Goal: Task Accomplishment & Management: Complete application form

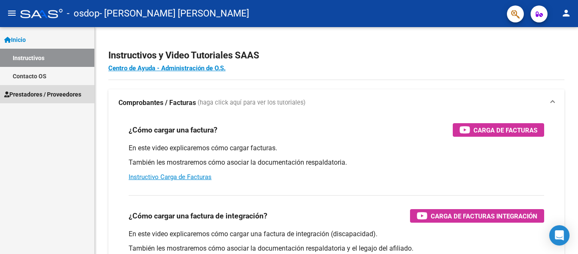
click at [57, 93] on span "Prestadores / Proveedores" at bounding box center [42, 94] width 77 height 9
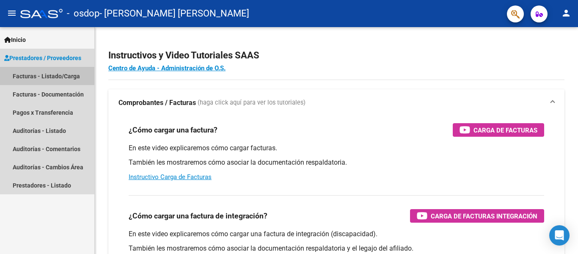
click at [58, 75] on link "Facturas - Listado/Carga" at bounding box center [47, 76] width 94 height 18
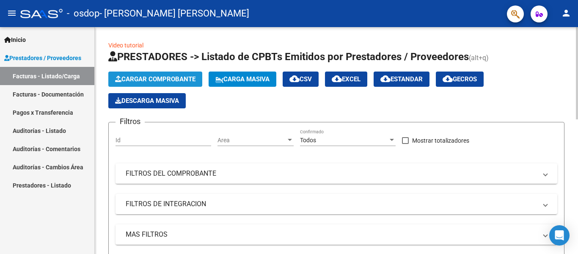
click at [138, 77] on span "Cargar Comprobante" at bounding box center [155, 79] width 80 height 8
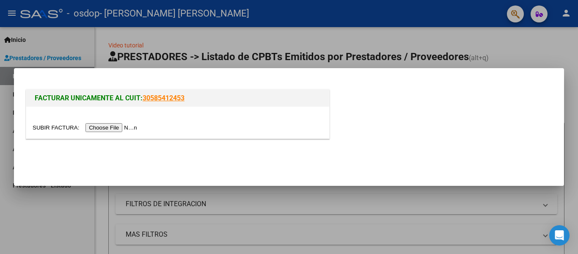
click at [194, 168] on mat-dialog-actions at bounding box center [289, 160] width 530 height 32
click at [407, 216] on div at bounding box center [289, 127] width 578 height 254
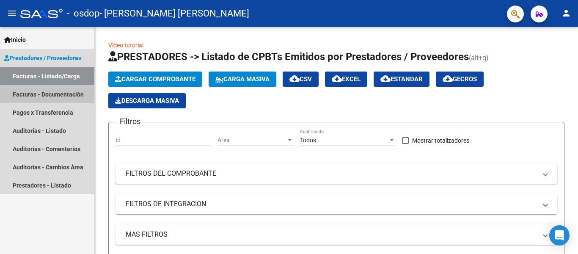
click at [64, 92] on link "Facturas - Documentación" at bounding box center [47, 94] width 94 height 18
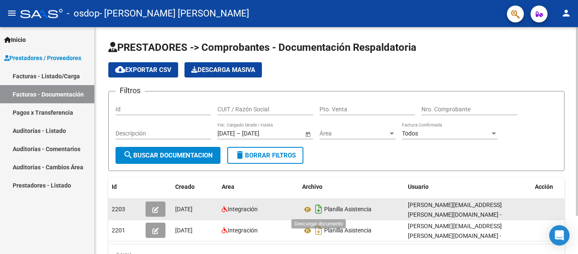
click at [321, 205] on icon "Descargar documento" at bounding box center [318, 209] width 11 height 14
click at [321, 205] on icon at bounding box center [317, 209] width 13 height 13
click at [150, 64] on button "cloud_download Exportar CSV" at bounding box center [143, 69] width 70 height 15
click at [13, 13] on mat-icon "menu" at bounding box center [12, 13] width 10 height 10
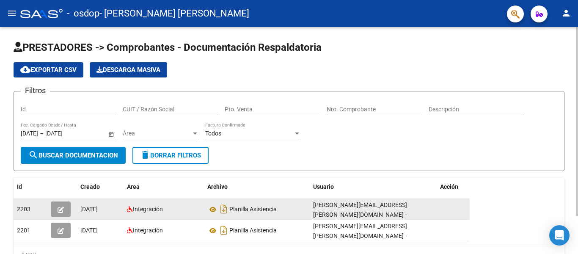
scroll to position [46, 0]
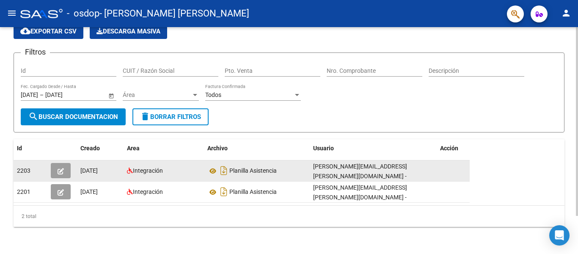
click at [578, 245] on div at bounding box center [577, 140] width 2 height 227
click at [62, 168] on icon "button" at bounding box center [61, 171] width 6 height 6
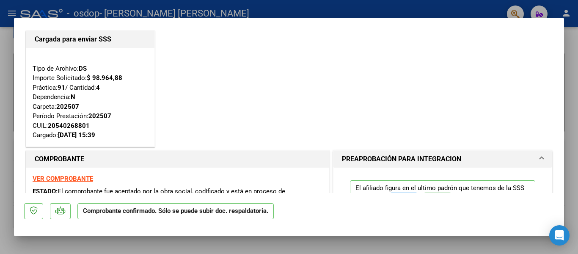
scroll to position [0, 0]
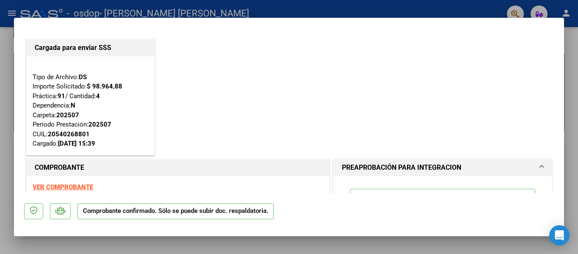
click at [569, 63] on div at bounding box center [289, 127] width 578 height 254
type input "$ 0,00"
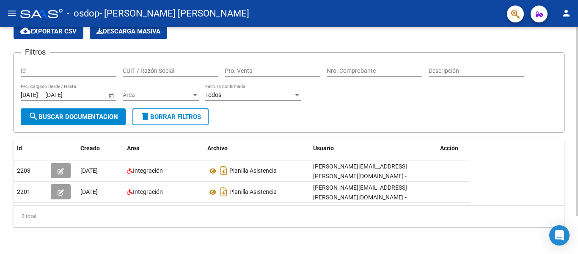
click at [575, 44] on div "PRESTADORES -> Comprobantes - Documentación Respaldatoria cloud_download Export…" at bounding box center [289, 122] width 578 height 266
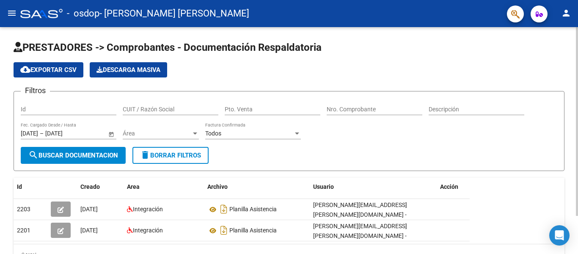
click at [578, 38] on div at bounding box center [577, 140] width 2 height 227
click at [578, 38] on div at bounding box center [577, 121] width 2 height 189
click at [567, 9] on mat-icon "person" at bounding box center [567, 13] width 10 height 10
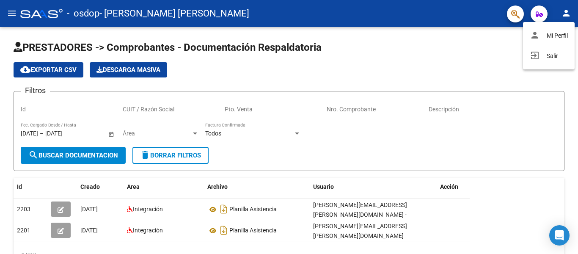
click at [449, 70] on div at bounding box center [289, 127] width 578 height 254
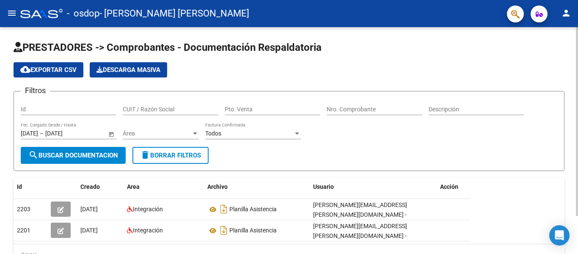
click at [73, 150] on button "search Buscar Documentacion" at bounding box center [73, 155] width 105 height 17
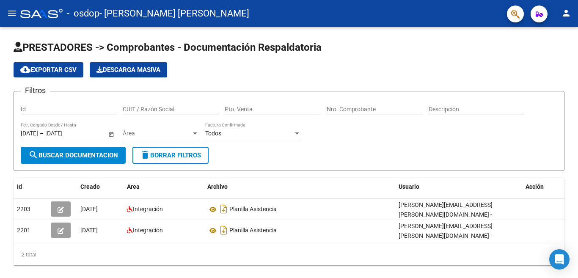
click at [10, 12] on mat-icon "menu" at bounding box center [12, 13] width 10 height 10
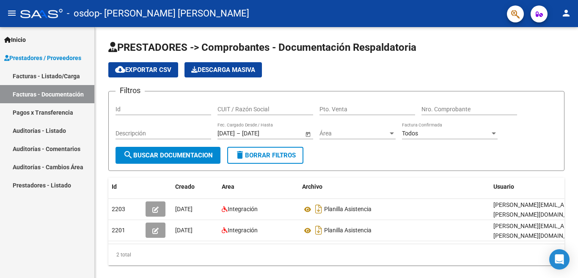
click at [27, 58] on span "Prestadores / Proveedores" at bounding box center [42, 57] width 77 height 9
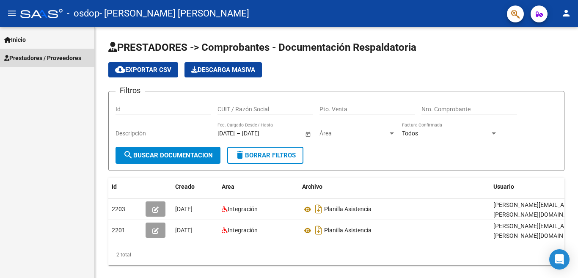
click at [27, 58] on span "Prestadores / Proveedores" at bounding box center [42, 57] width 77 height 9
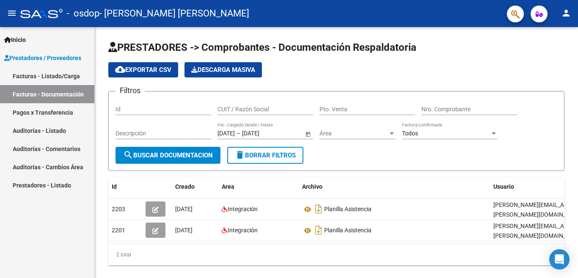
click at [28, 75] on link "Facturas - Listado/Carga" at bounding box center [47, 76] width 94 height 18
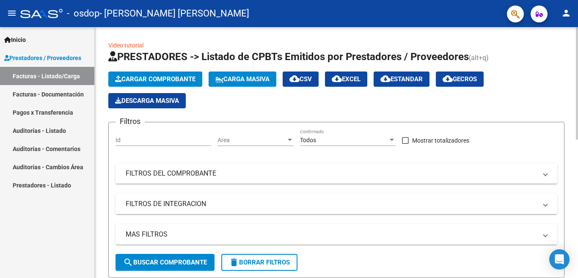
click at [144, 75] on span "Cargar Comprobante" at bounding box center [155, 79] width 80 height 8
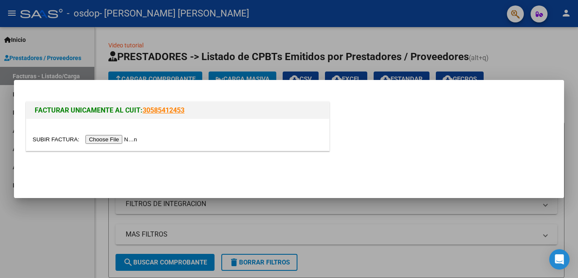
click at [519, 40] on div at bounding box center [289, 139] width 578 height 278
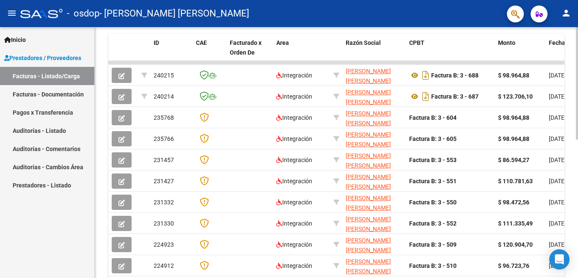
click at [577, 242] on div at bounding box center [577, 152] width 2 height 251
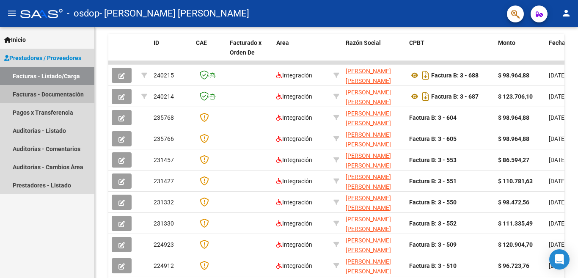
click at [50, 91] on link "Facturas - Documentación" at bounding box center [47, 94] width 94 height 18
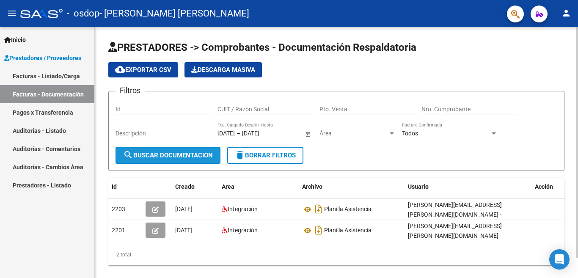
click at [160, 153] on span "search Buscar Documentacion" at bounding box center [168, 156] width 90 height 8
click at [144, 67] on span "cloud_download Exportar CSV" at bounding box center [143, 70] width 56 height 8
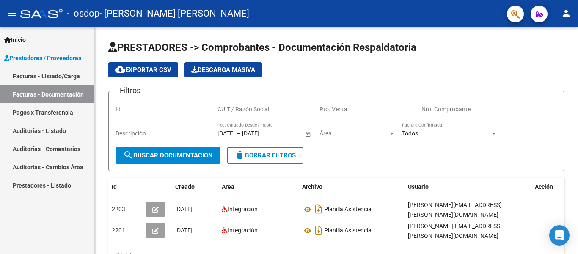
click at [47, 58] on span "Prestadores / Proveedores" at bounding box center [42, 57] width 77 height 9
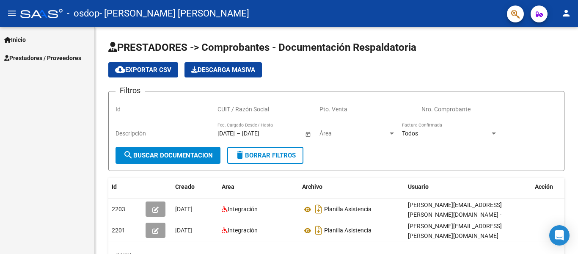
click at [47, 58] on span "Prestadores / Proveedores" at bounding box center [42, 57] width 77 height 9
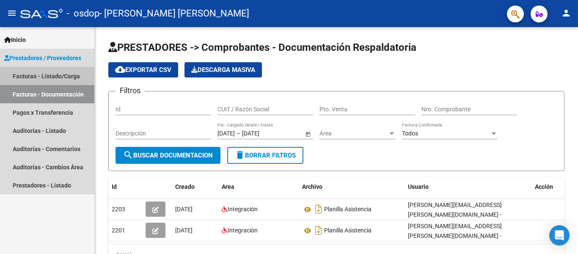
click at [43, 75] on link "Facturas - Listado/Carga" at bounding box center [47, 76] width 94 height 18
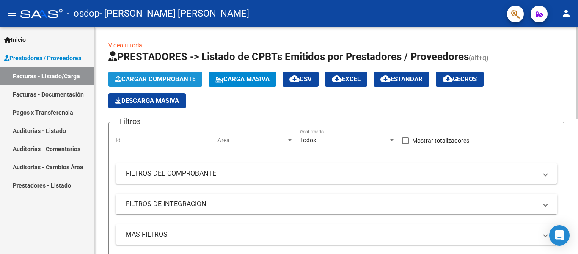
click at [150, 76] on span "Cargar Comprobante" at bounding box center [155, 79] width 80 height 8
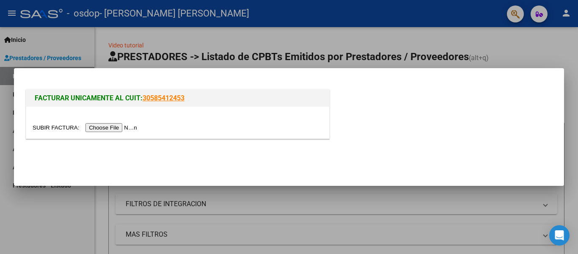
click at [121, 126] on input "file" at bounding box center [86, 127] width 107 height 9
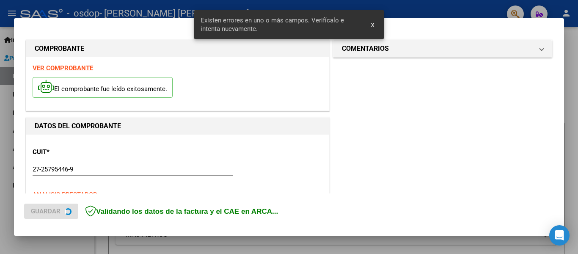
scroll to position [196, 0]
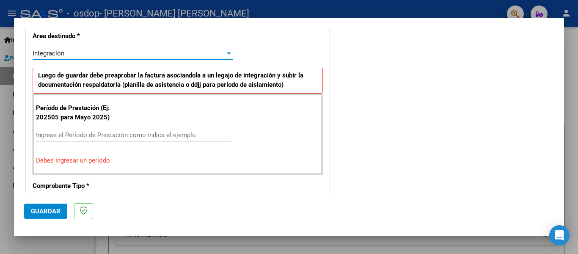
click at [227, 53] on div at bounding box center [229, 54] width 4 height 2
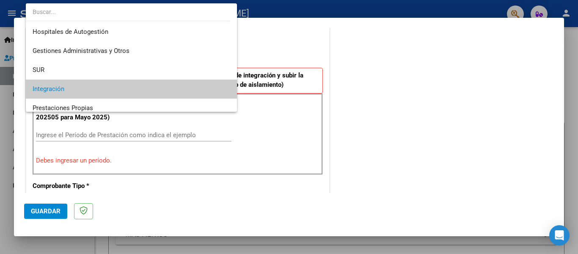
scroll to position [36, 0]
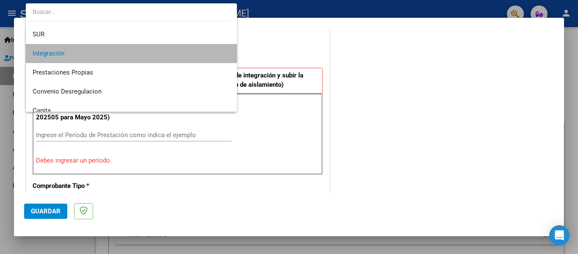
click at [207, 54] on span "Integración" at bounding box center [132, 53] width 198 height 19
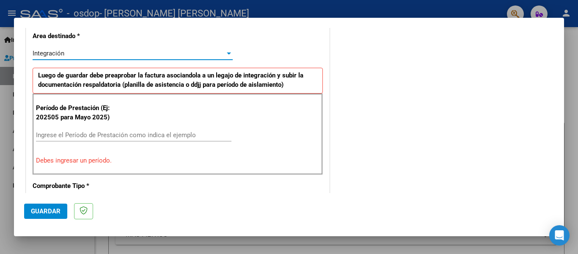
click at [145, 132] on input "Ingrese el Período de Prestación como indica el ejemplo" at bounding box center [134, 135] width 196 height 8
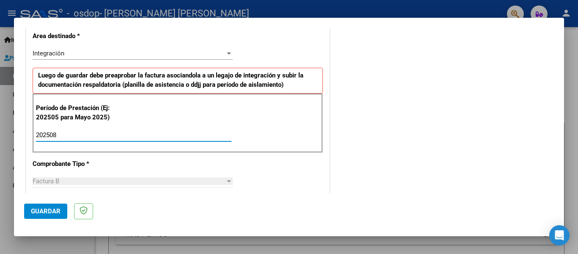
type input "202508"
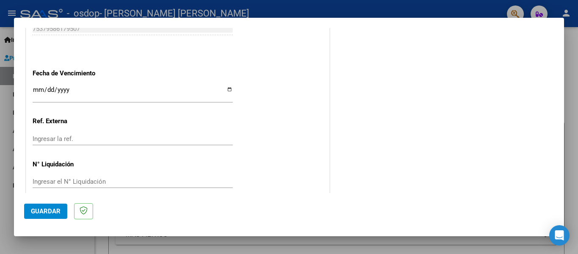
scroll to position [570, 0]
click at [45, 211] on span "Guardar" at bounding box center [46, 211] width 30 height 8
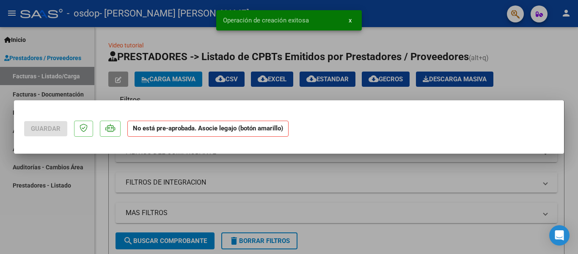
scroll to position [0, 0]
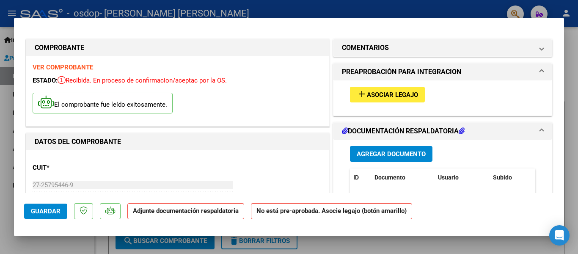
click at [380, 95] on span "Asociar Legajo" at bounding box center [392, 95] width 51 height 8
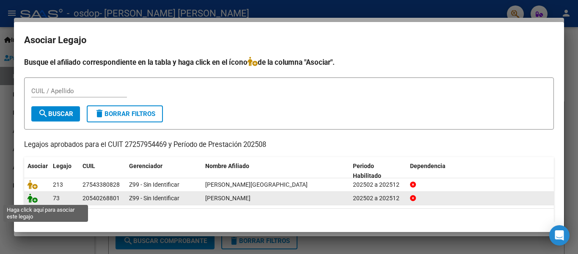
click at [32, 199] on icon at bounding box center [33, 198] width 10 height 9
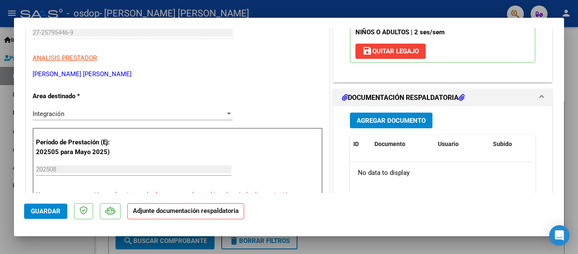
scroll to position [136, 0]
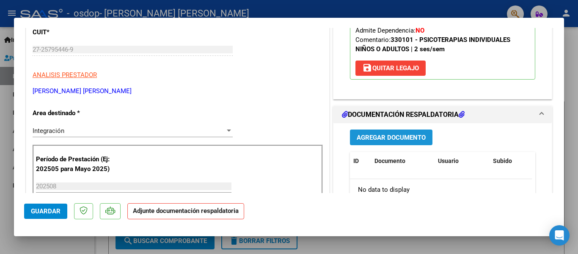
click at [386, 138] on span "Agregar Documento" at bounding box center [391, 138] width 69 height 8
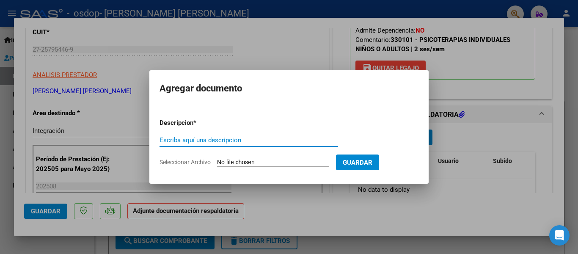
click at [251, 143] on input "Escriba aquí una descripcion" at bounding box center [249, 140] width 179 height 8
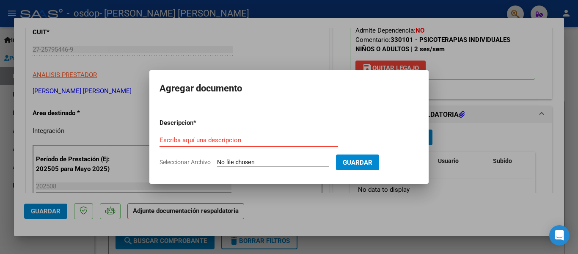
click at [246, 138] on input "Escriba aquí una descripcion" at bounding box center [249, 140] width 179 height 8
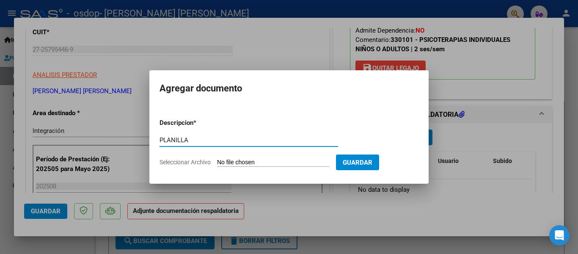
type input "PLANILLA"
click at [264, 163] on input "Seleccionar Archivo" at bounding box center [273, 163] width 112 height 8
type input "C:\fakepath\martin825.pdf"
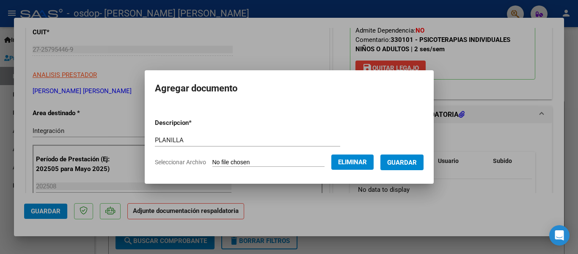
click at [396, 163] on span "Guardar" at bounding box center [402, 163] width 30 height 8
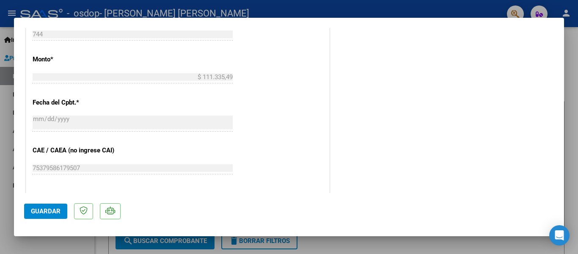
scroll to position [430, 0]
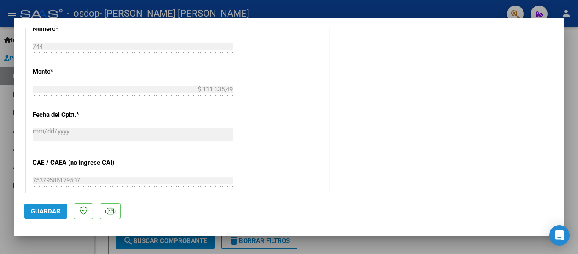
click at [48, 209] on span "Guardar" at bounding box center [46, 211] width 30 height 8
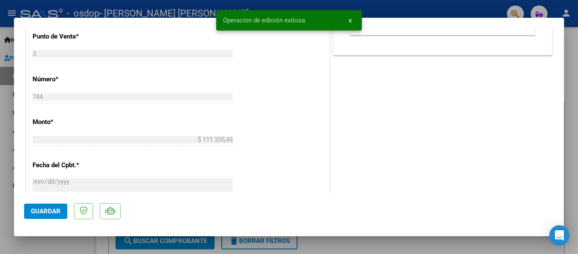
scroll to position [379, 0]
click at [573, 53] on div at bounding box center [289, 127] width 578 height 254
type input "$ 0,00"
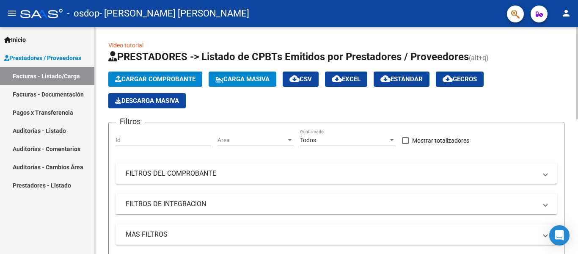
click at [159, 78] on span "Cargar Comprobante" at bounding box center [155, 79] width 80 height 8
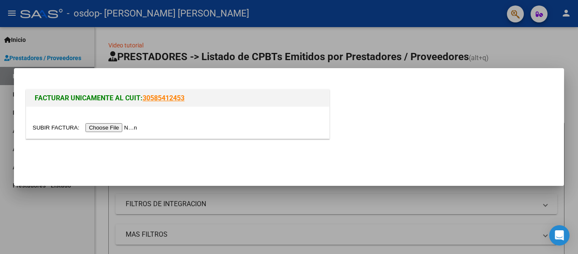
click at [117, 129] on input "file" at bounding box center [86, 127] width 107 height 9
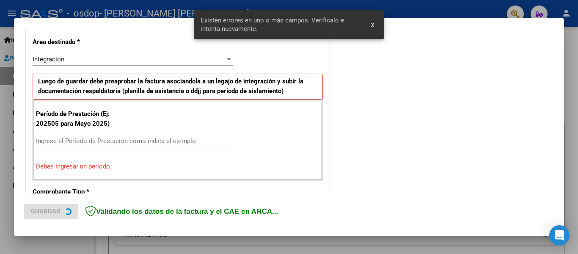
scroll to position [196, 0]
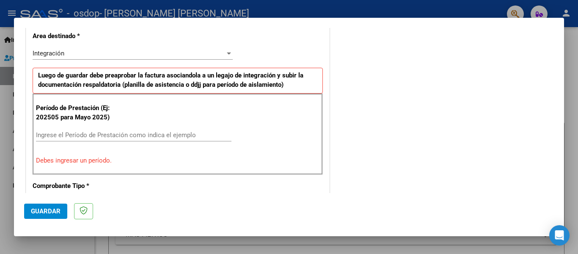
click at [148, 137] on input "Ingrese el Período de Prestación como indica el ejemplo" at bounding box center [134, 135] width 196 height 8
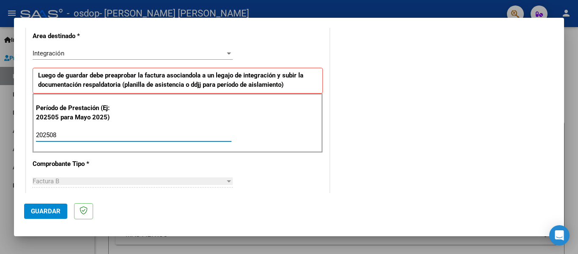
type input "202508"
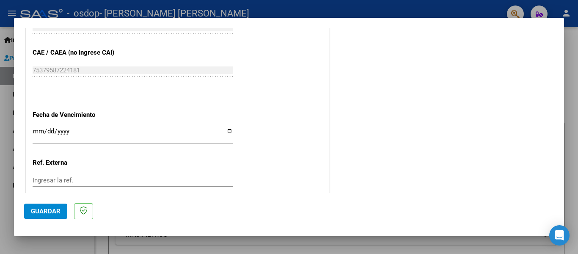
scroll to position [570, 0]
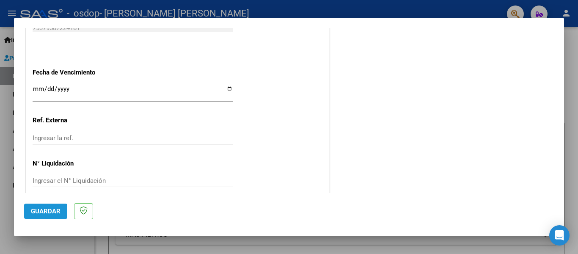
click at [55, 210] on span "Guardar" at bounding box center [46, 211] width 30 height 8
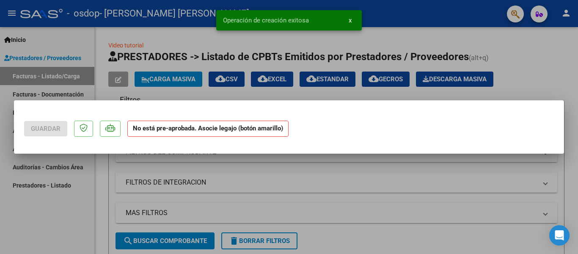
scroll to position [0, 0]
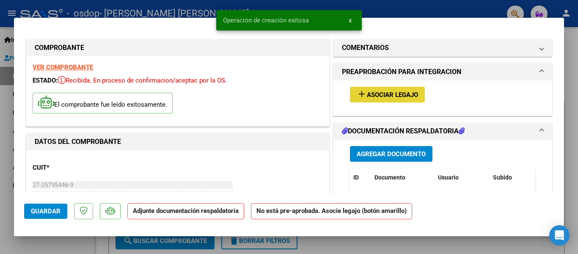
click at [369, 95] on span "Asociar Legajo" at bounding box center [392, 95] width 51 height 8
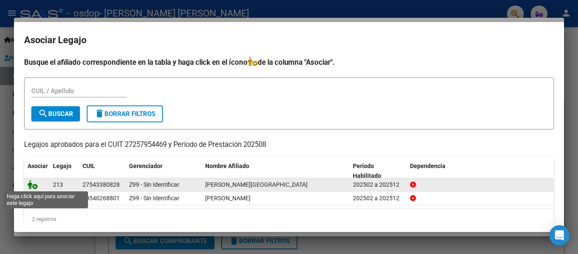
click at [31, 186] on icon at bounding box center [33, 184] width 10 height 9
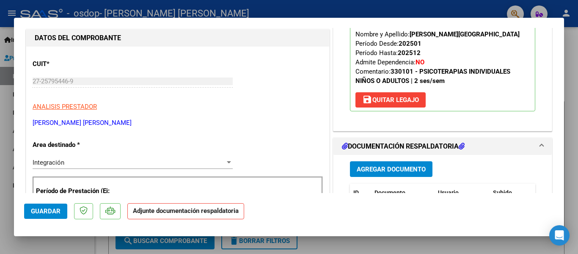
scroll to position [85, 0]
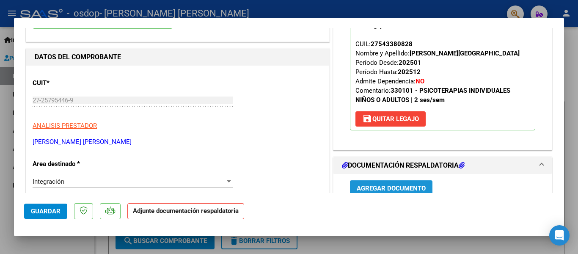
click at [407, 185] on span "Agregar Documento" at bounding box center [391, 189] width 69 height 8
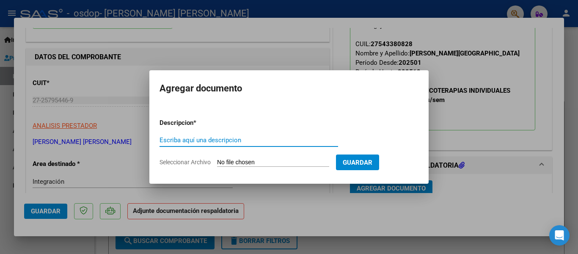
click at [304, 141] on input "Escriba aquí una descripcion" at bounding box center [249, 140] width 179 height 8
type input "PLANILLA"
click at [267, 160] on input "Seleccionar Archivo" at bounding box center [273, 163] width 112 height 8
type input "C:\fakepath\flor825.pdf"
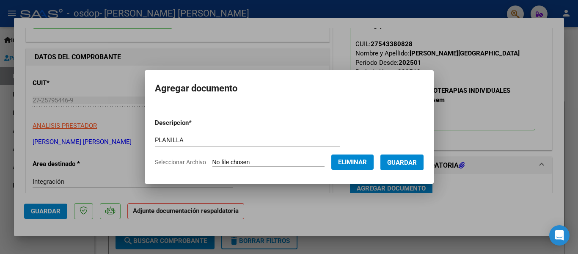
click at [405, 160] on span "Guardar" at bounding box center [402, 163] width 30 height 8
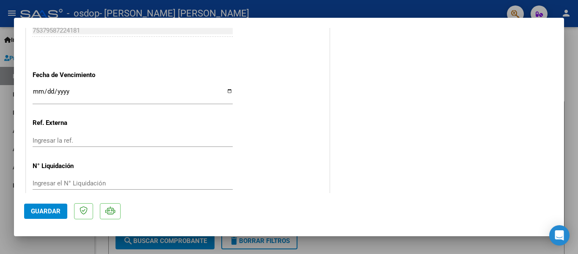
scroll to position [582, 0]
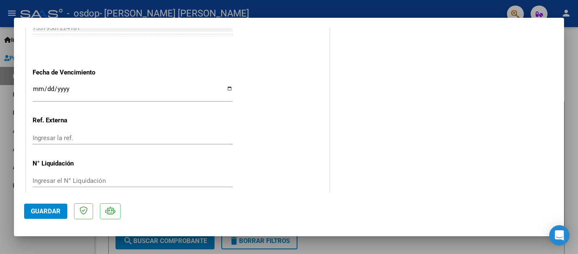
click at [49, 211] on span "Guardar" at bounding box center [46, 211] width 30 height 8
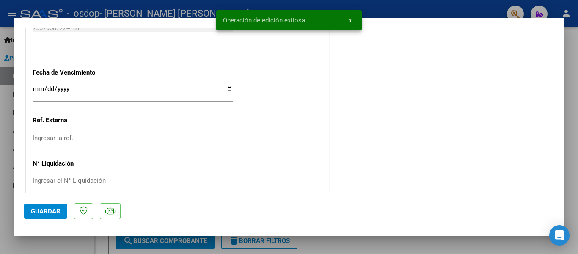
click at [576, 130] on div at bounding box center [289, 127] width 578 height 254
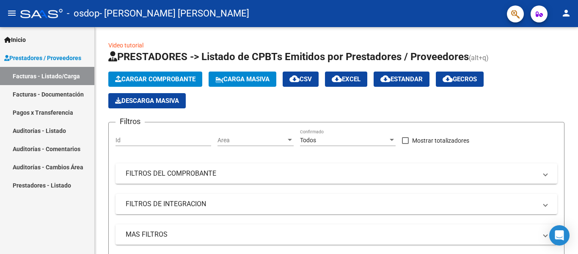
click at [565, 11] on mat-icon "person" at bounding box center [567, 13] width 10 height 10
click at [552, 35] on button "person Mi Perfil" at bounding box center [549, 35] width 52 height 20
